Goal: Task Accomplishment & Management: Complete application form

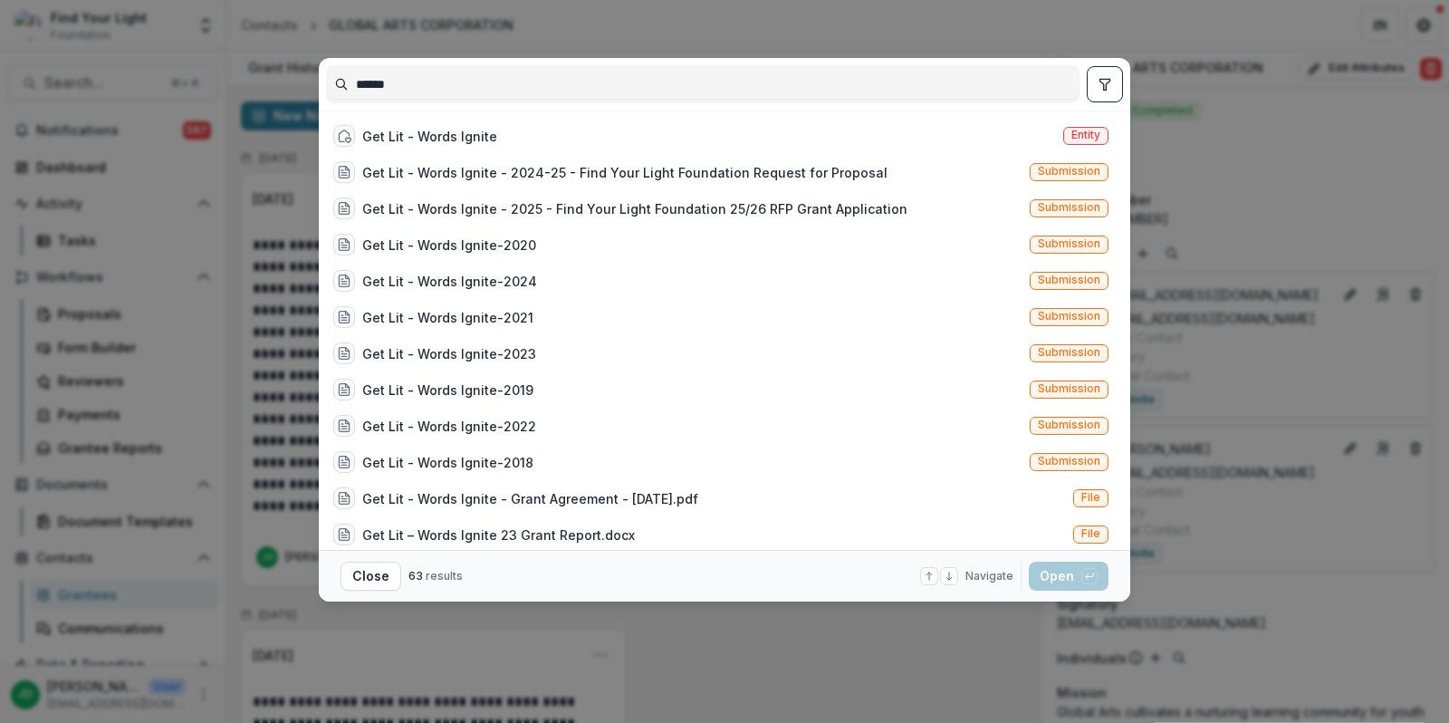
click at [741, 16] on div "****** Get Lit - Words Ignite Entity Get Lit - Words Ignite - 2024-25 - Find Yo…" at bounding box center [724, 361] width 1449 height 723
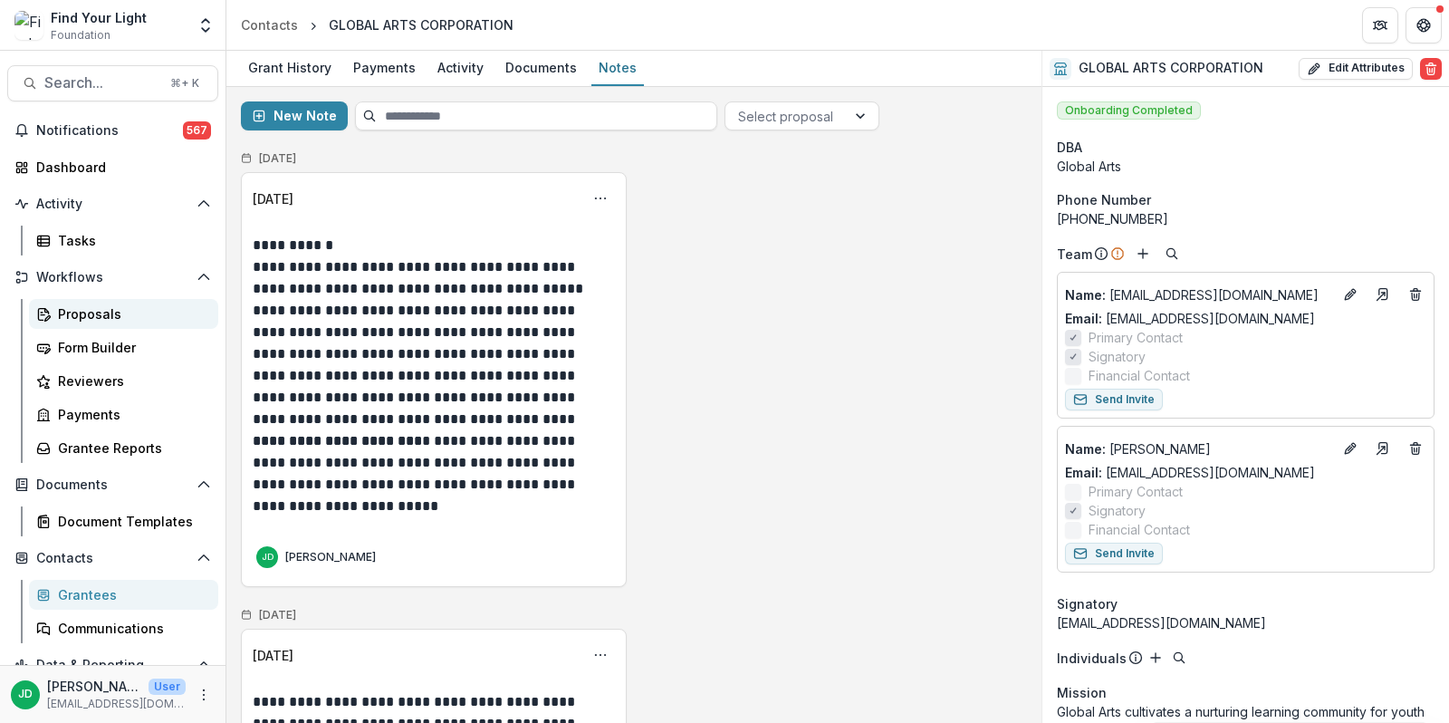
click at [91, 304] on div "Proposals" at bounding box center [131, 313] width 146 height 19
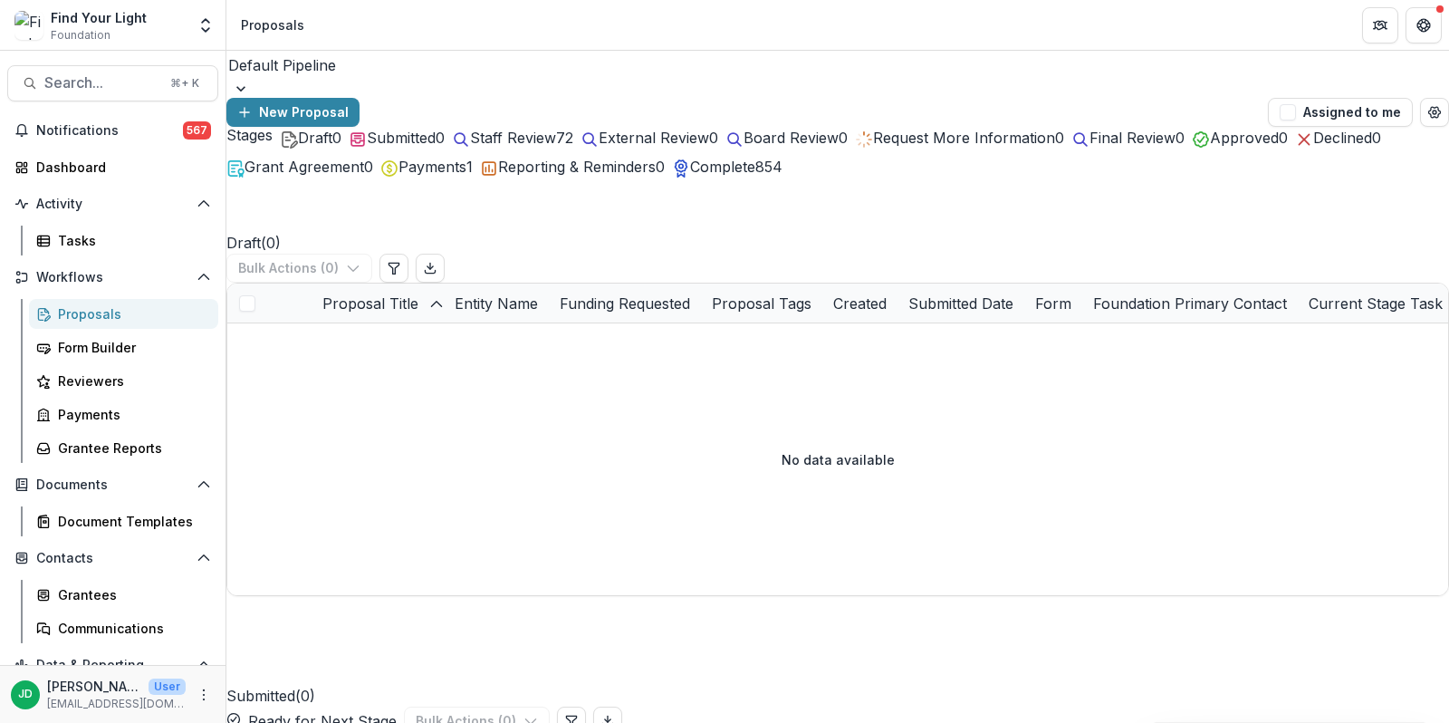
click at [556, 147] on span "Staff Review" at bounding box center [513, 138] width 86 height 18
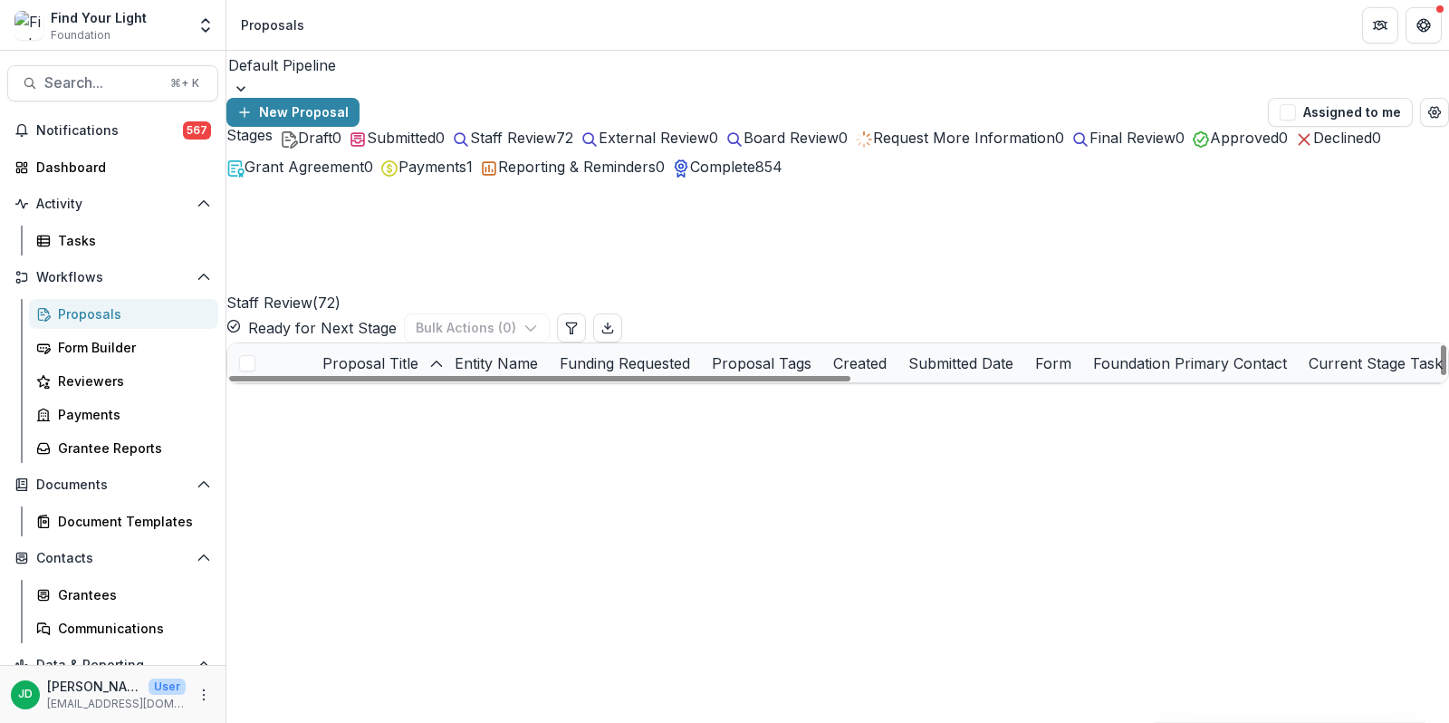
click at [408, 393] on link "A Child’s Song - 2025 - Find Your Light Foundation 25/26 RFP Grant Application" at bounding box center [424, 402] width 205 height 19
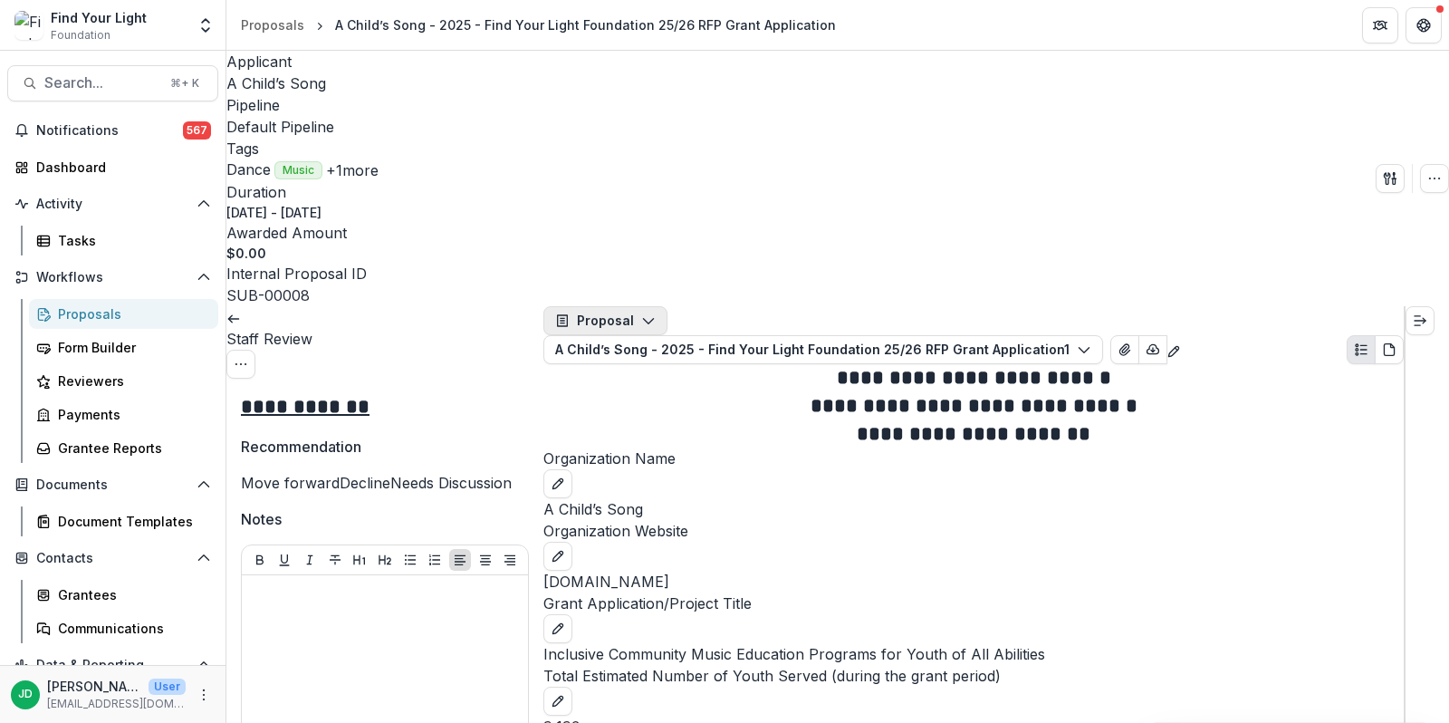
click at [648, 313] on icon "button" at bounding box center [648, 320] width 14 height 14
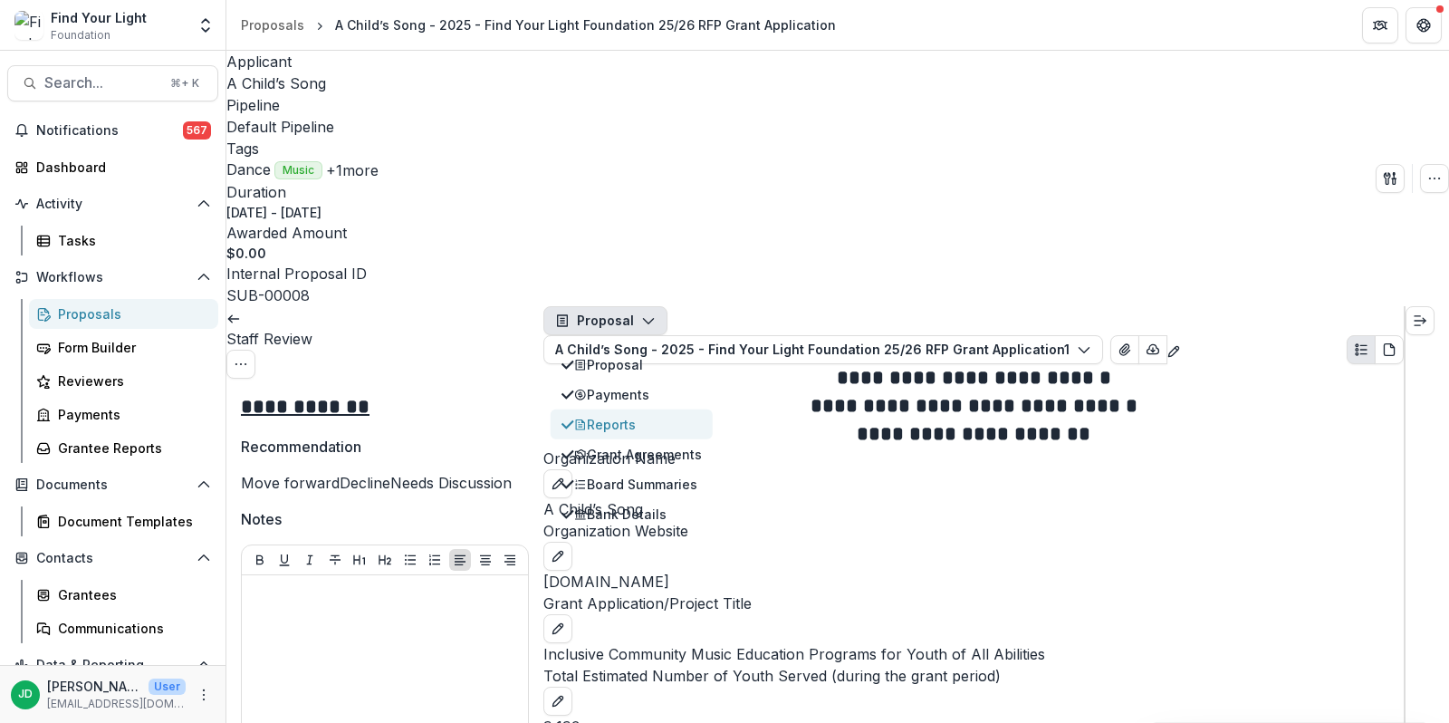
click at [639, 415] on div "Reports" at bounding box center [638, 424] width 128 height 19
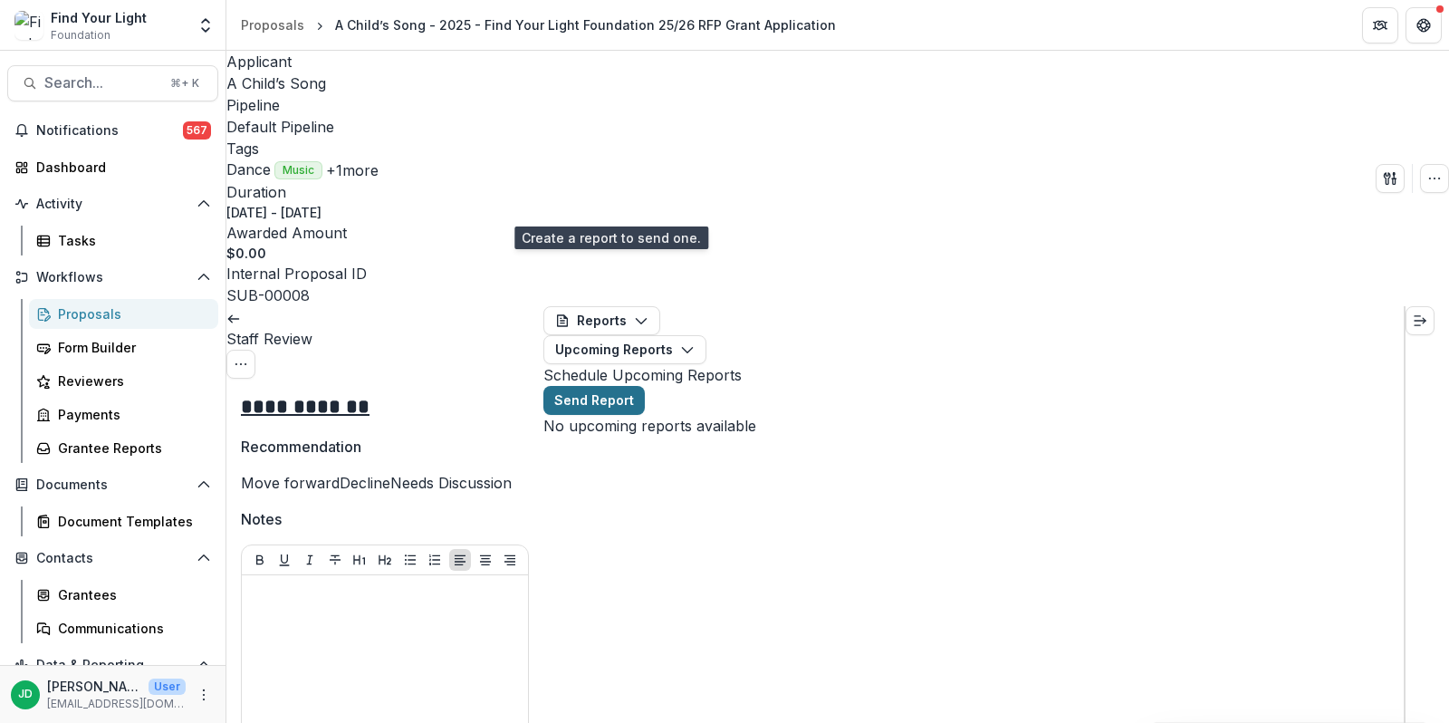
click at [639, 386] on button "Send Report" at bounding box center [593, 400] width 101 height 29
select select "********"
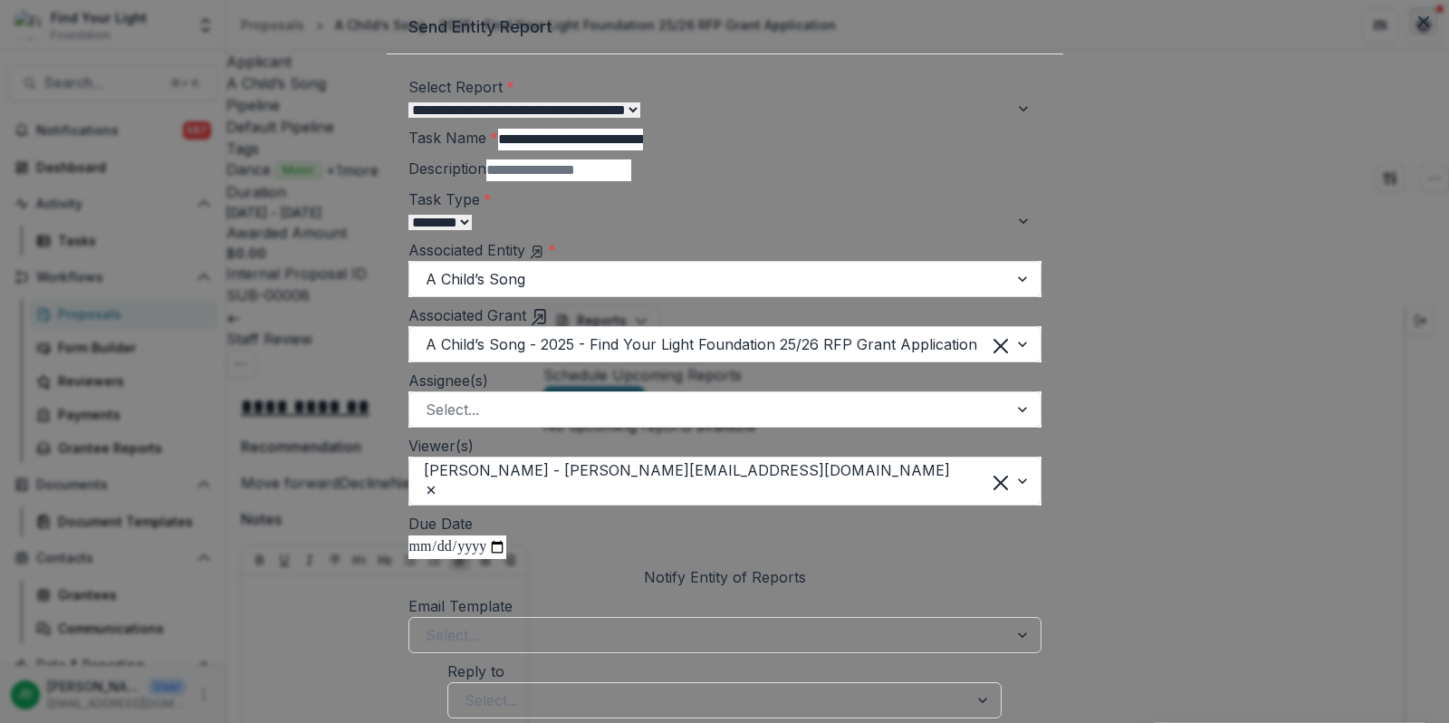
click at [1409, 36] on button "Close" at bounding box center [1423, 21] width 29 height 29
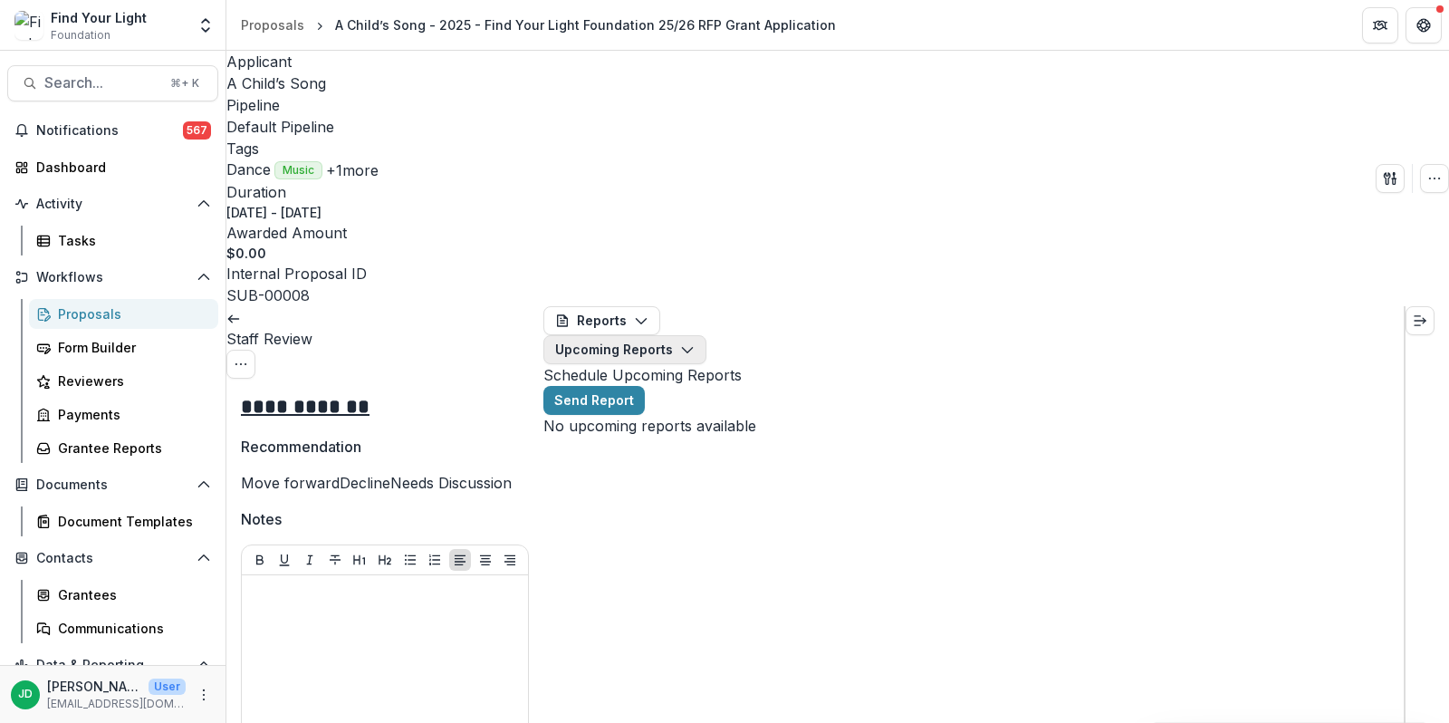
click at [706, 335] on button "Upcoming Reports" at bounding box center [624, 349] width 163 height 29
click at [768, 412] on span "Completed Reports" at bounding box center [764, 421] width 121 height 19
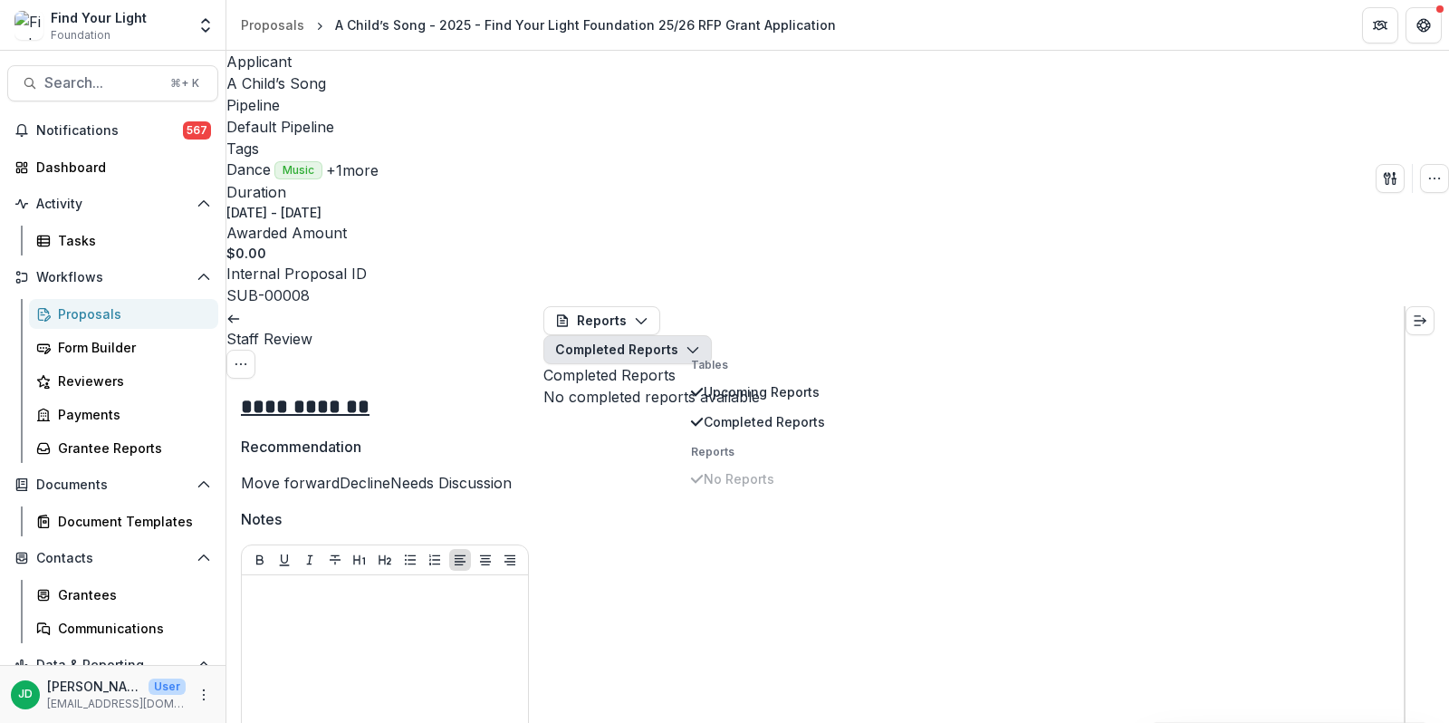
click at [693, 351] on div "Reports Proposal Payments Reports Grant Agreements Board Summaries Bank Details…" at bounding box center [973, 356] width 860 height 101
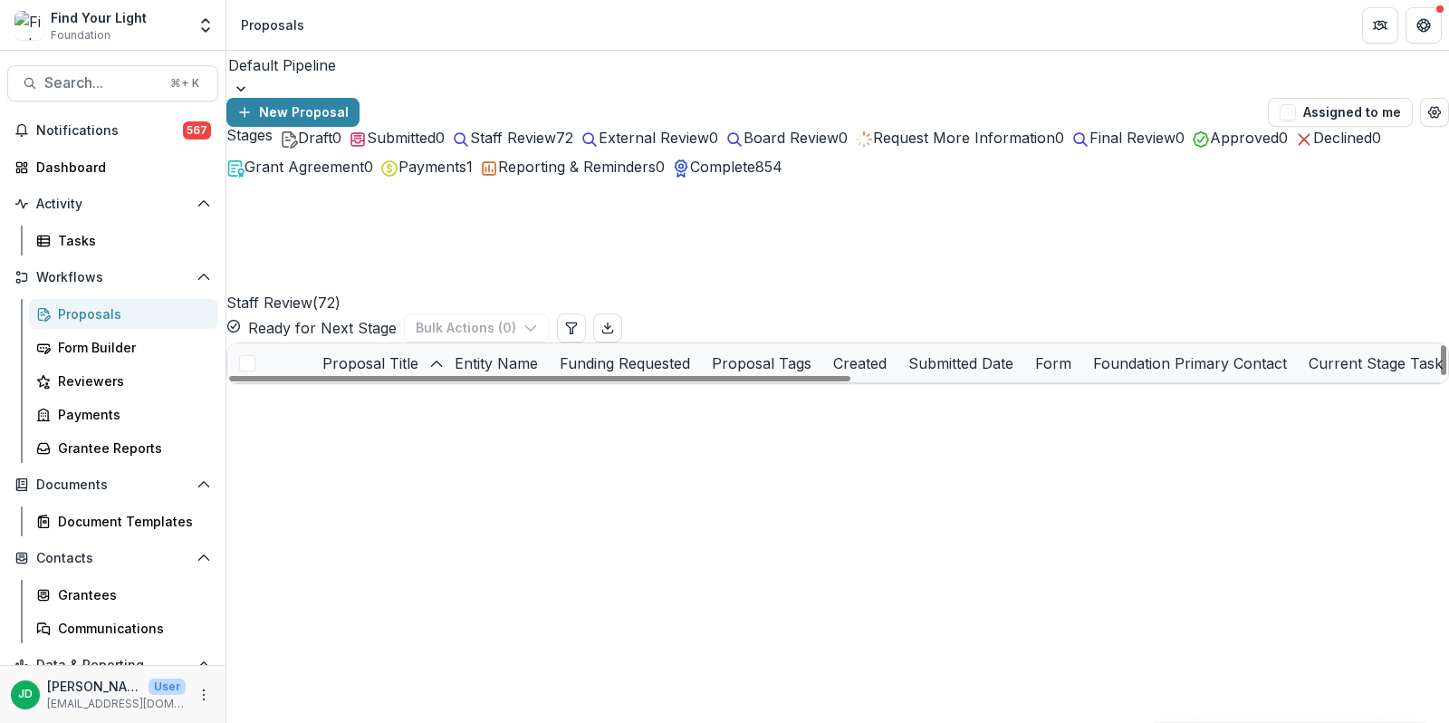
scroll to position [2240, 0]
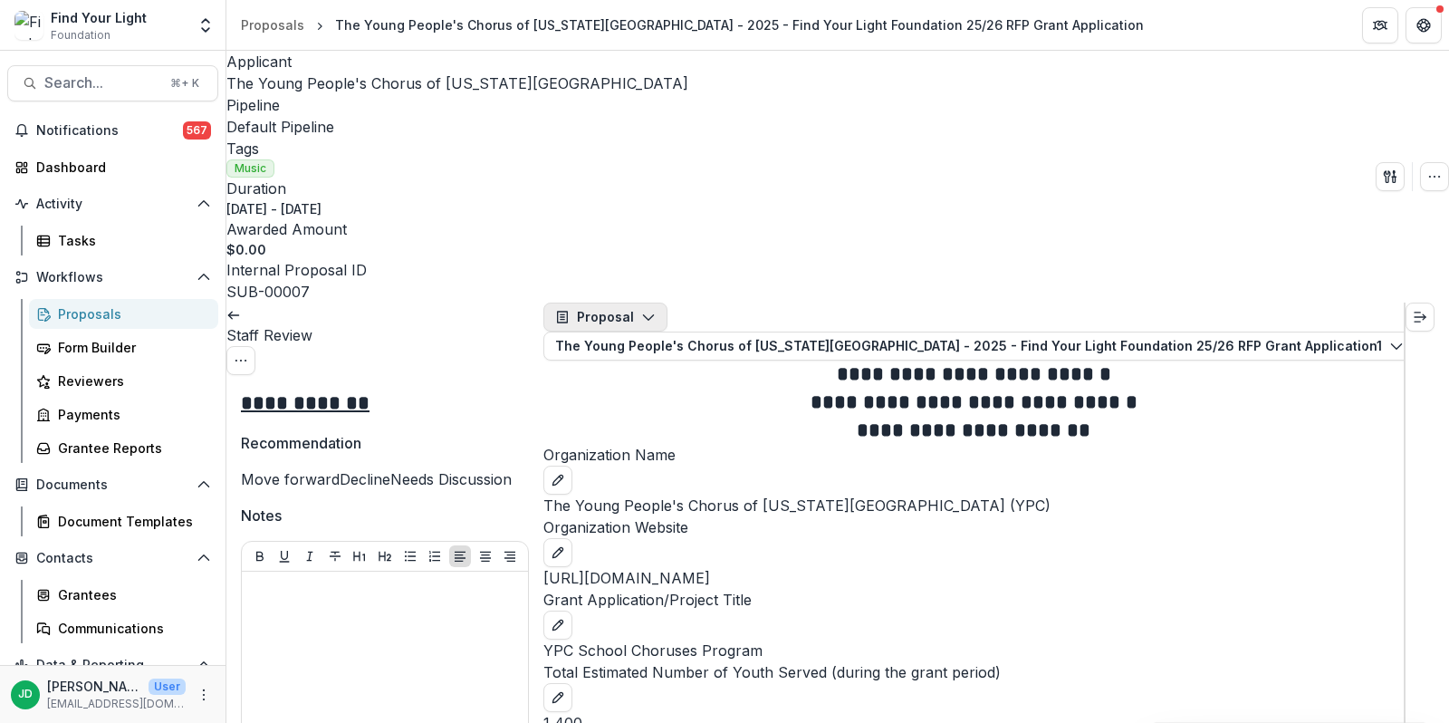
click at [595, 303] on button "Proposal" at bounding box center [605, 317] width 124 height 29
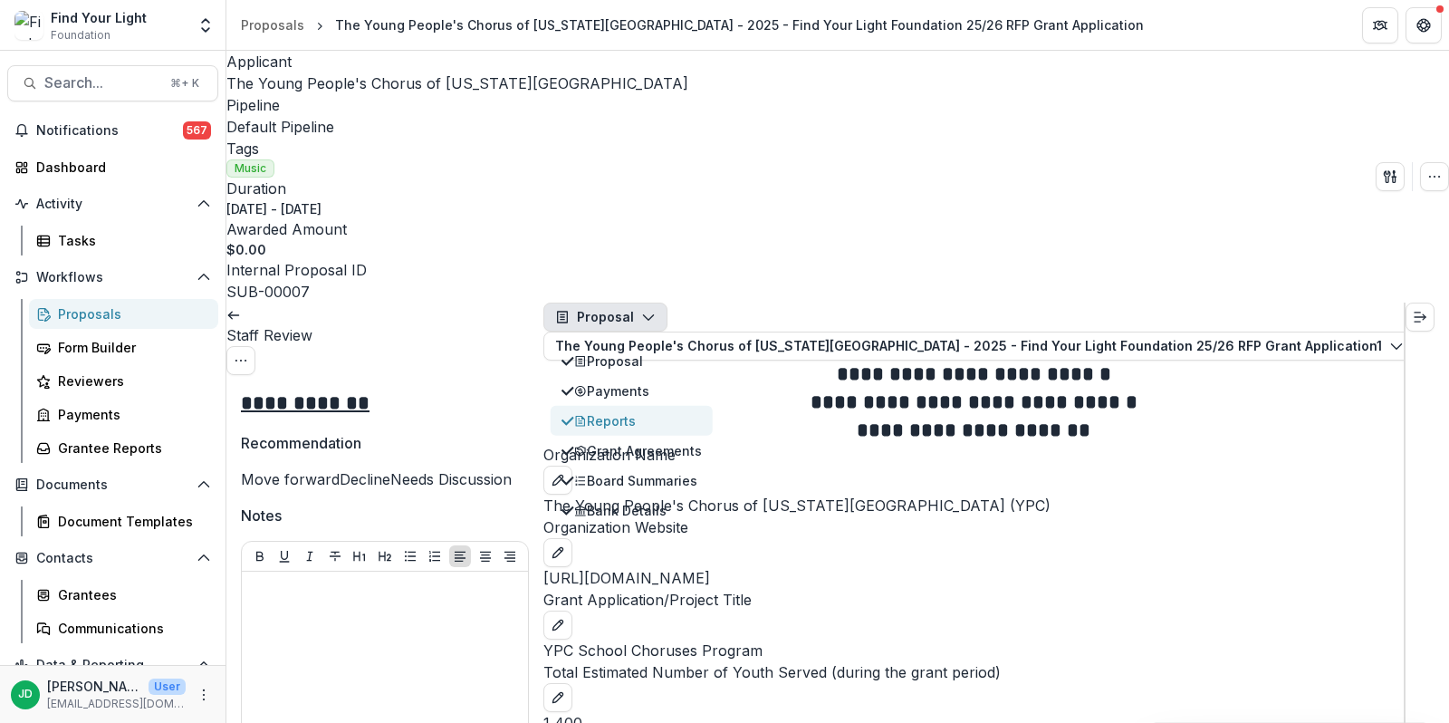
click at [602, 411] on div "Reports" at bounding box center [638, 420] width 128 height 19
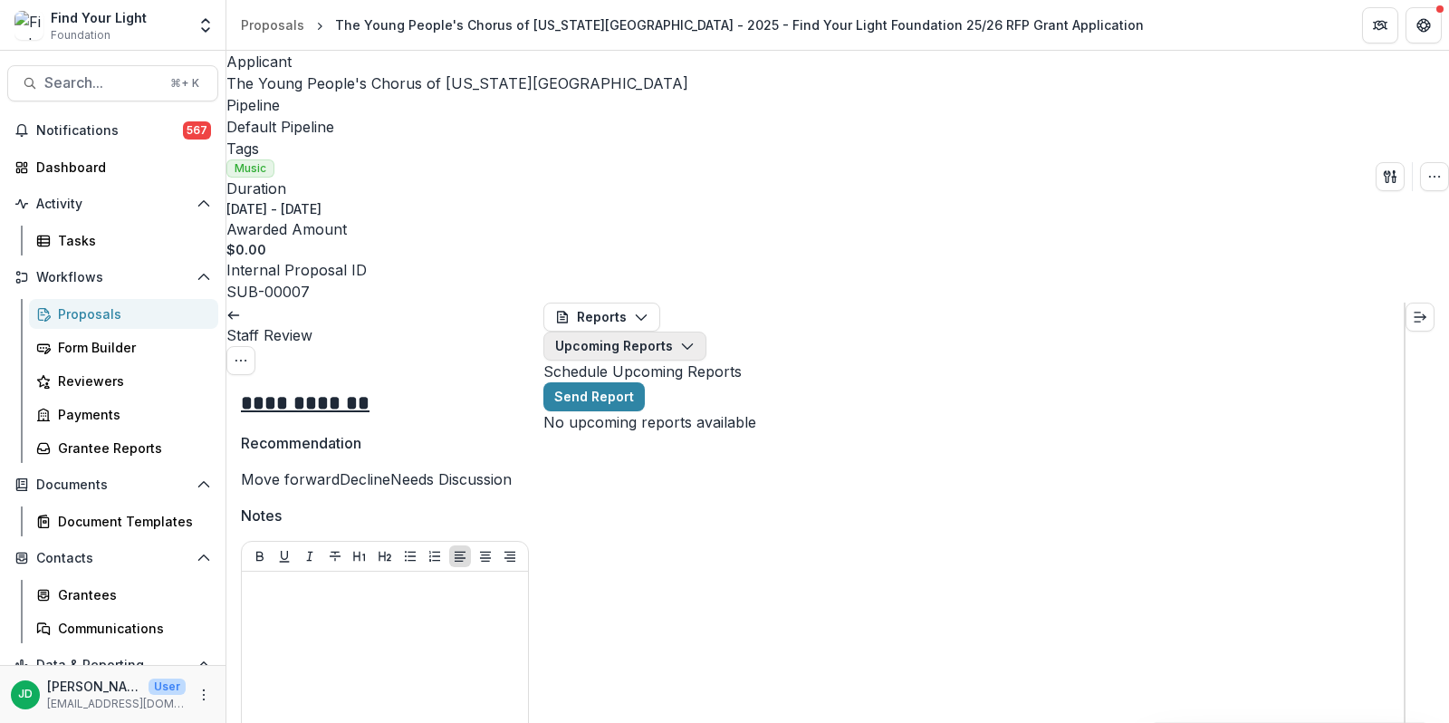
click at [706, 331] on button "Upcoming Reports" at bounding box center [624, 345] width 163 height 29
click at [736, 408] on span "Completed Reports" at bounding box center [764, 417] width 121 height 19
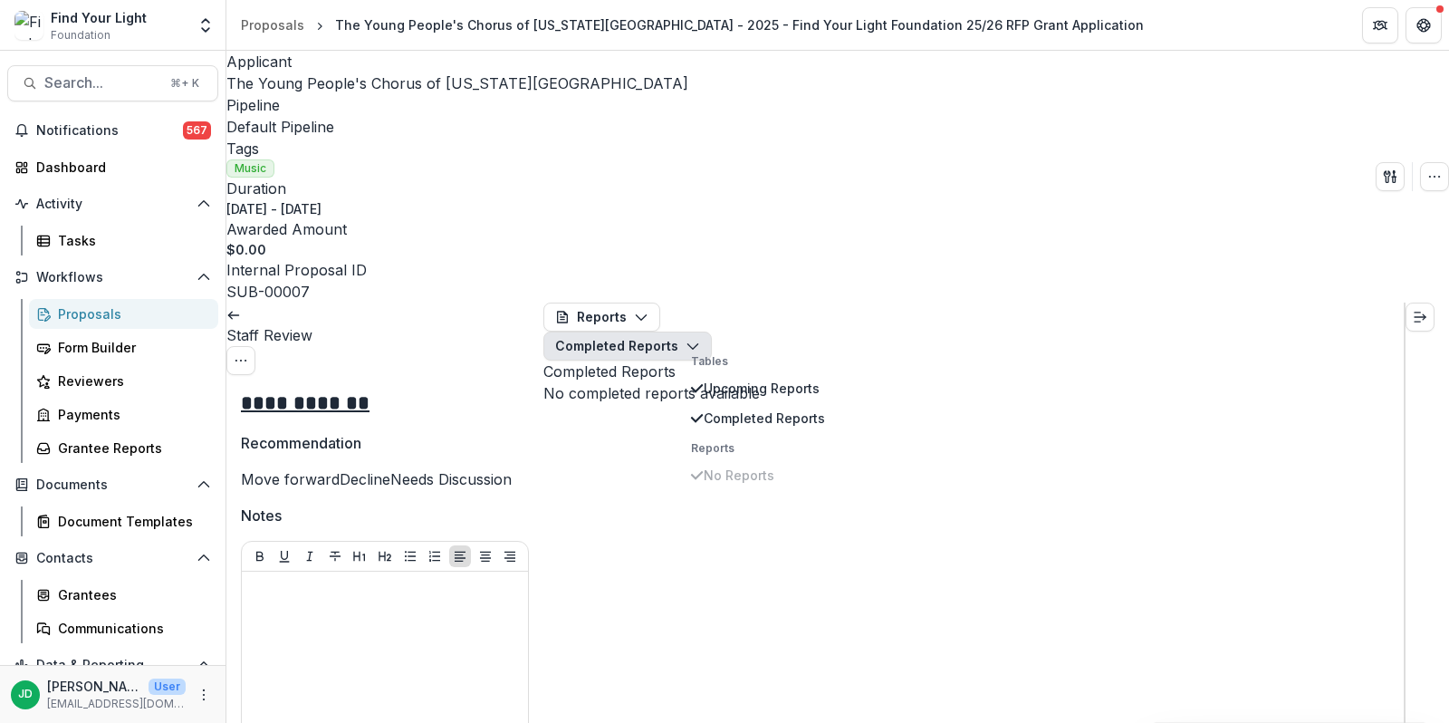
click at [722, 338] on div "Reports Proposal Payments Reports Grant Agreements Board Summaries Bank Details…" at bounding box center [973, 353] width 860 height 101
